Goal: Use online tool/utility

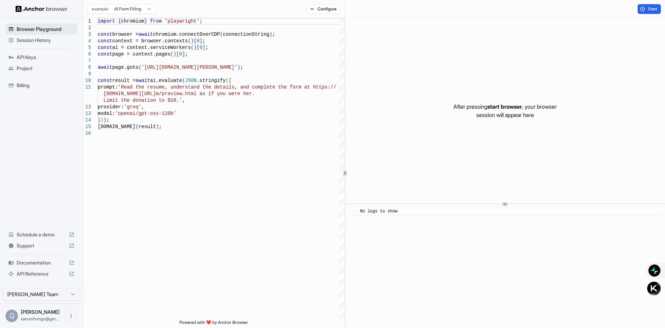
click at [30, 31] on span "Browser Playground" at bounding box center [46, 29] width 58 height 7
click at [169, 146] on div "import { chromium } from 'playwright' ; const browser = await chromium.connectO…" at bounding box center [221, 224] width 247 height 413
click at [652, 9] on span "Start" at bounding box center [653, 9] width 10 height 6
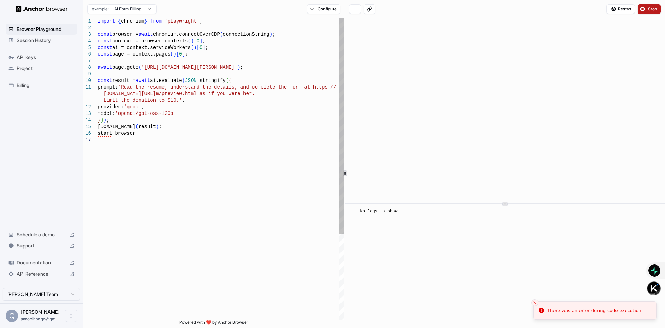
click at [190, 138] on div "import { chromium } from 'playwright' ; const browser = await chromium.connectO…" at bounding box center [221, 228] width 247 height 420
click at [190, 135] on div "import { chromium } from 'playwright' ; const browser = await chromium.connectO…" at bounding box center [221, 228] width 247 height 420
type textarea "**********"
